Goal: Communication & Community: Answer question/provide support

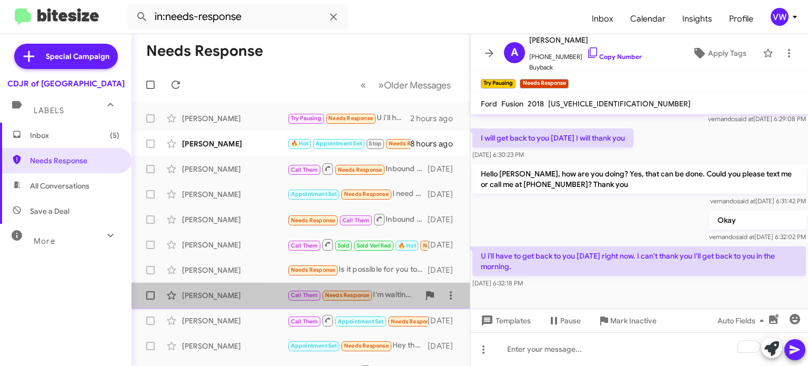
click at [348, 294] on span "Needs Response" at bounding box center [347, 295] width 45 height 7
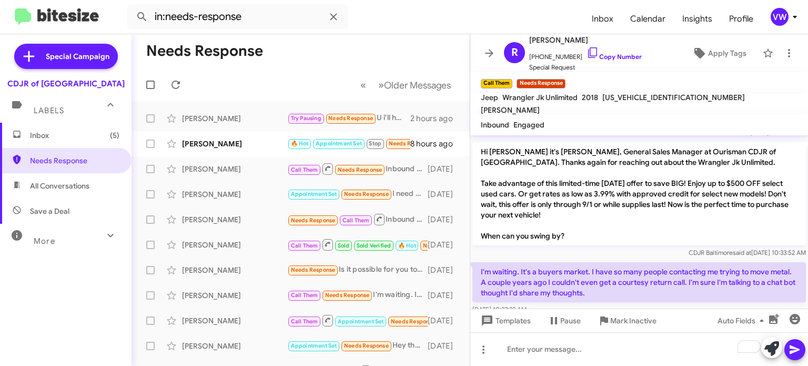
scroll to position [57, 0]
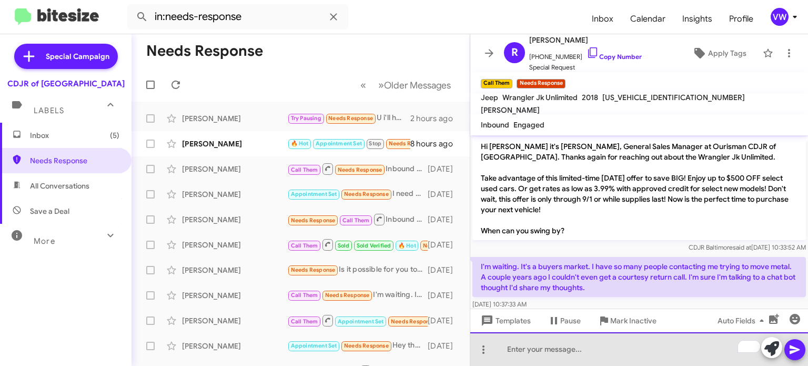
drag, startPoint x: 550, startPoint y: 350, endPoint x: 557, endPoint y: 343, distance: 10.1
click at [555, 347] on div "To enrich screen reader interactions, please activate Accessibility in Grammarl…" at bounding box center [639, 349] width 338 height 34
click at [546, 349] on div "Hello [PERSON_NAME] [PERSON_NAME] you are not talking to a chat bot" at bounding box center [639, 349] width 338 height 34
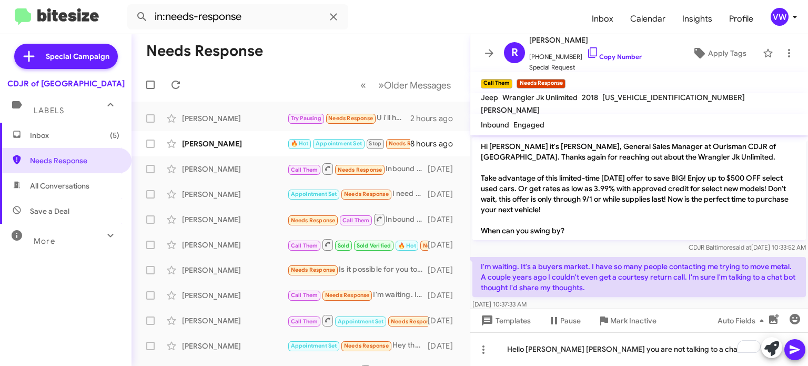
click at [689, 298] on div "I'm waiting. It's a buyers market. I have so many people contacting me trying t…" at bounding box center [639, 283] width 338 height 57
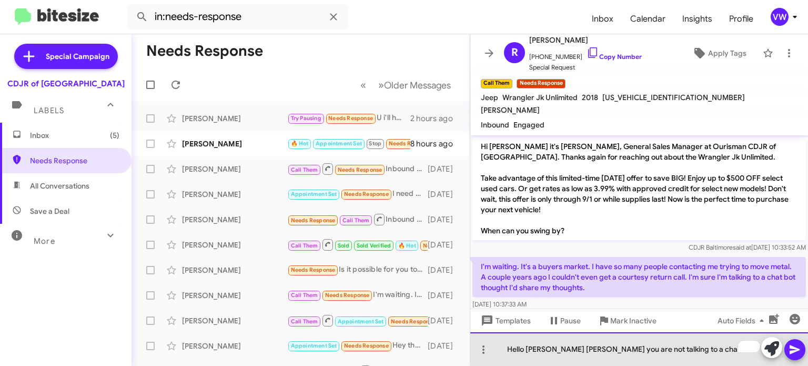
click at [684, 348] on div "Hello [PERSON_NAME] [PERSON_NAME] you are not talking to a chat bot" at bounding box center [639, 349] width 338 height 34
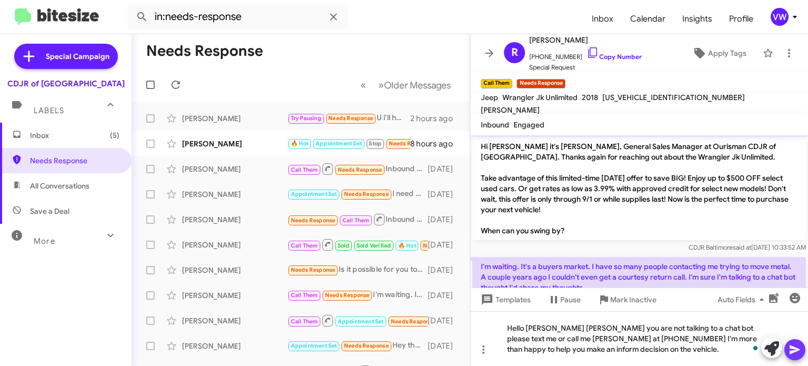
click at [790, 347] on icon at bounding box center [795, 349] width 13 height 13
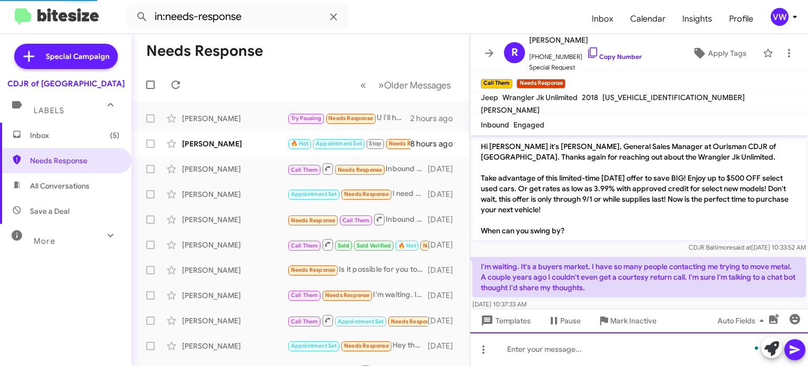
scroll to position [60, 0]
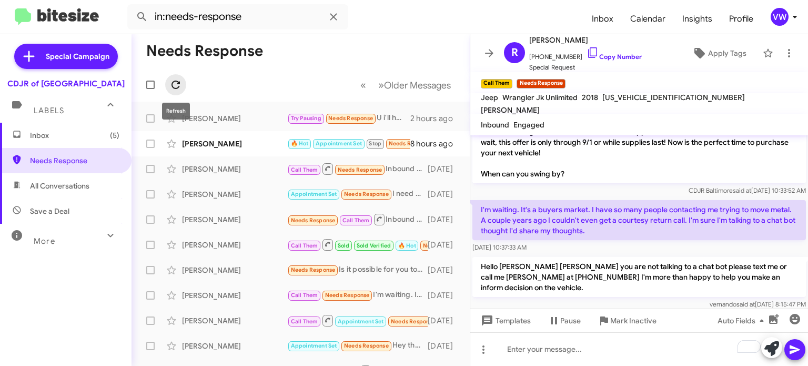
click at [175, 87] on icon at bounding box center [175, 84] width 13 height 13
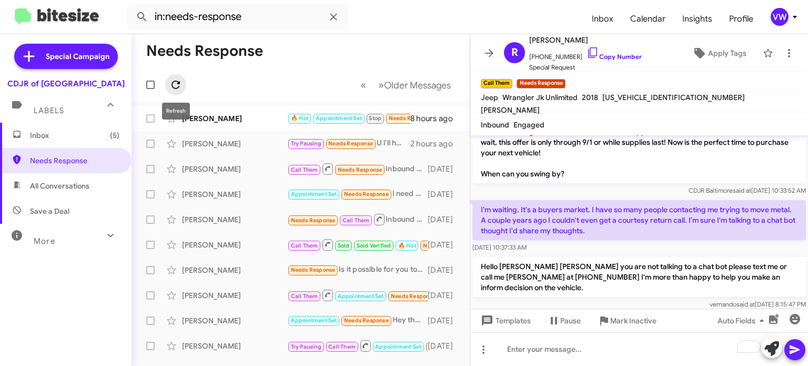
drag, startPoint x: 177, startPoint y: 88, endPoint x: 182, endPoint y: 92, distance: 5.7
click at [179, 91] on icon at bounding box center [175, 84] width 13 height 13
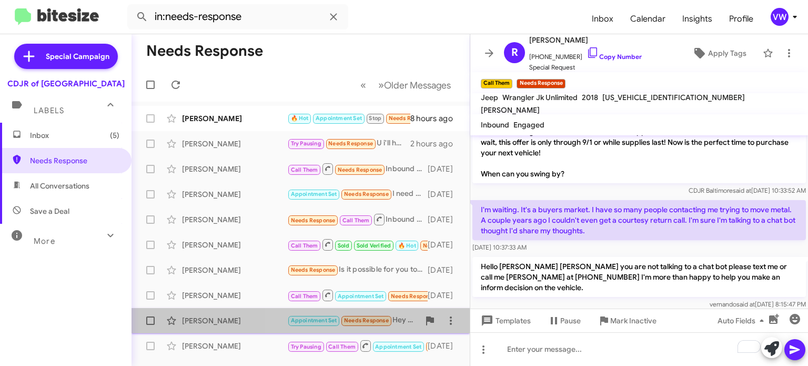
click at [376, 321] on span "Needs Response" at bounding box center [366, 320] width 45 height 7
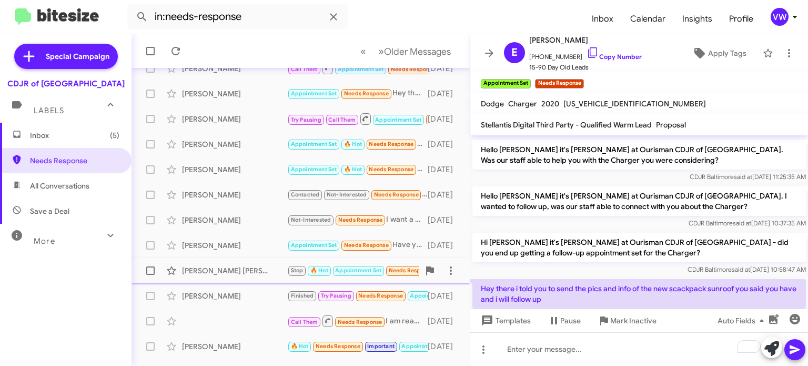
scroll to position [245, 0]
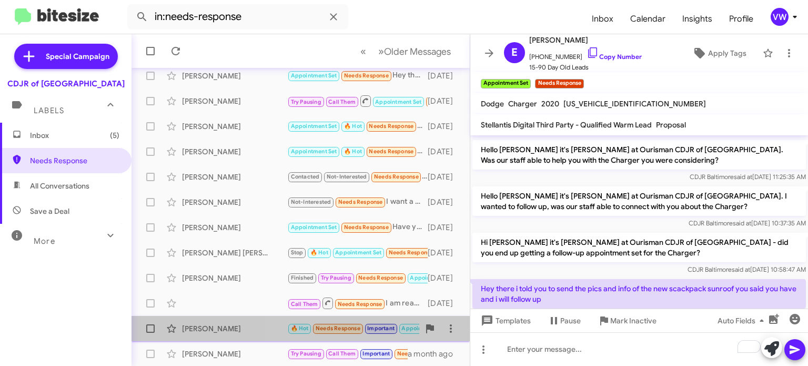
click at [357, 330] on span "Needs Response" at bounding box center [338, 328] width 45 height 7
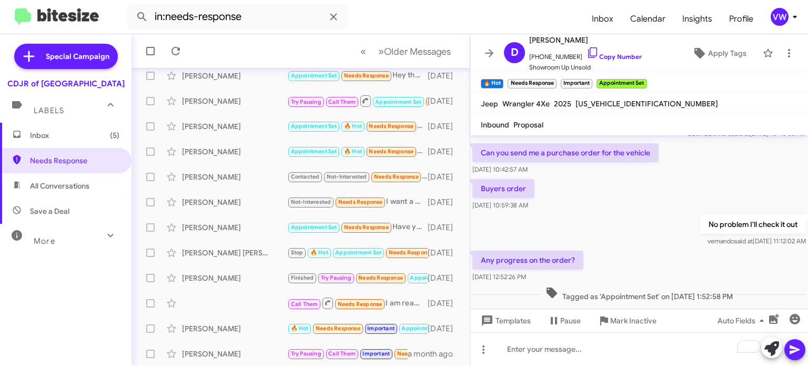
scroll to position [40, 0]
